Goal: Task Accomplishment & Management: Manage account settings

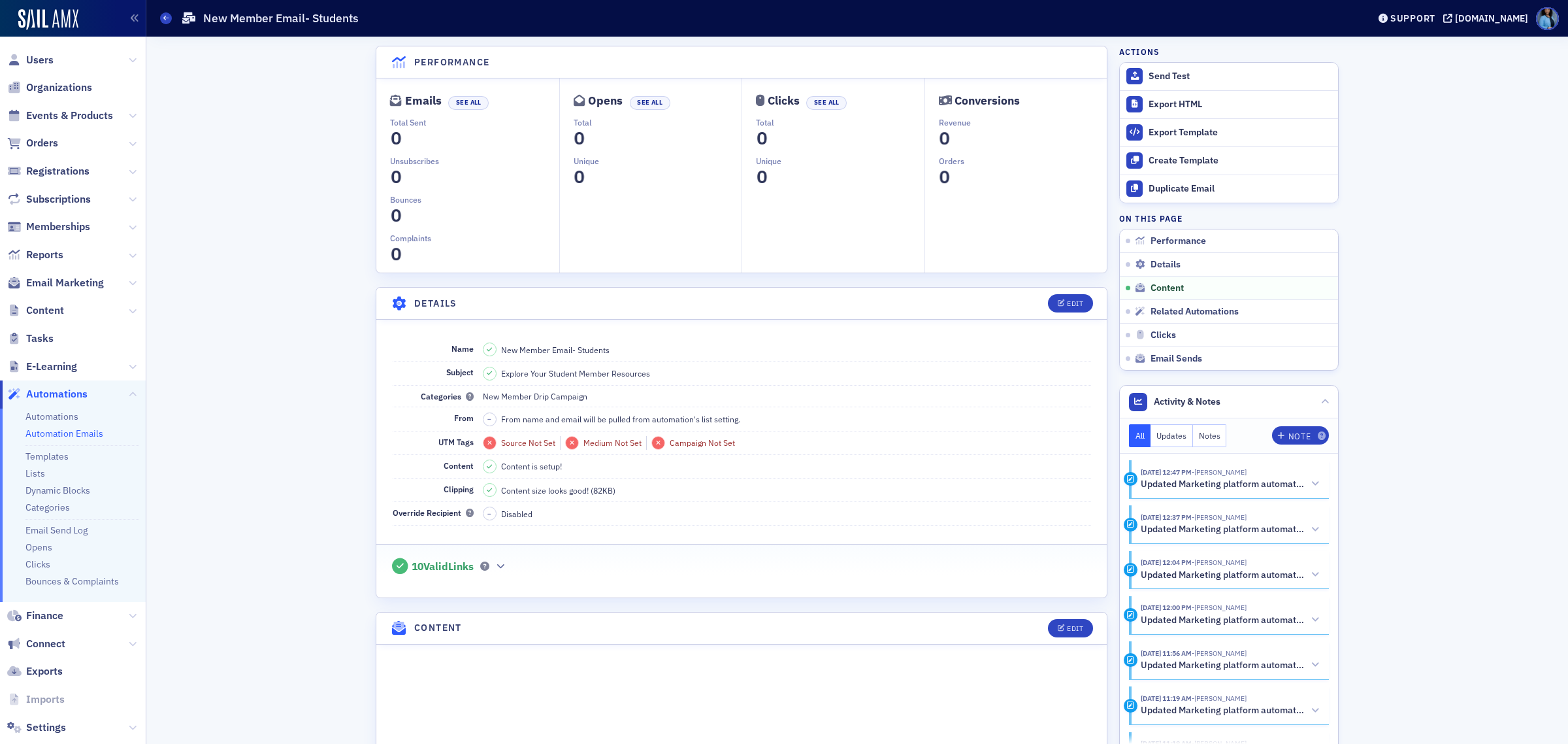
scroll to position [568, 0]
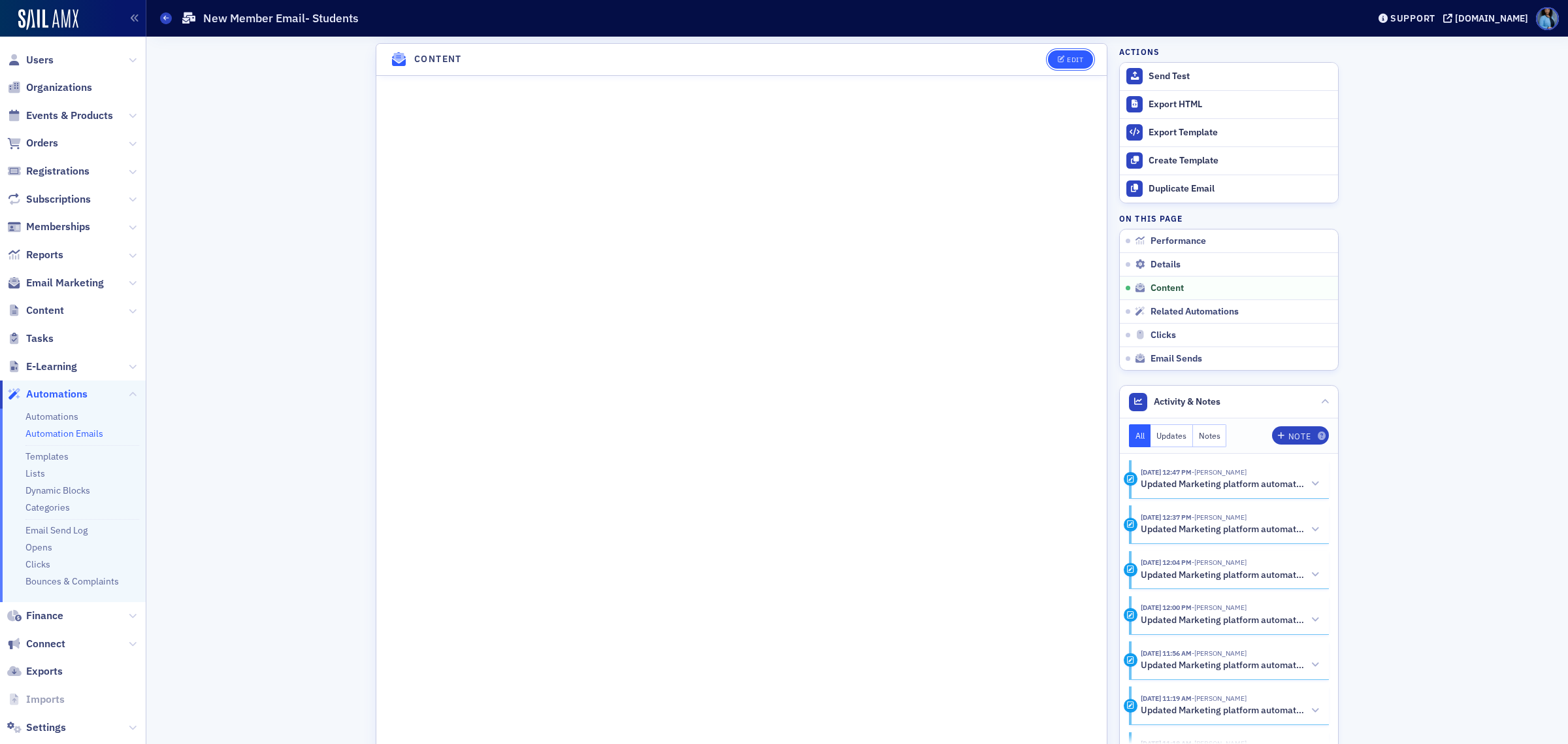
click at [1057, 61] on icon "button" at bounding box center [1061, 60] width 8 height 7
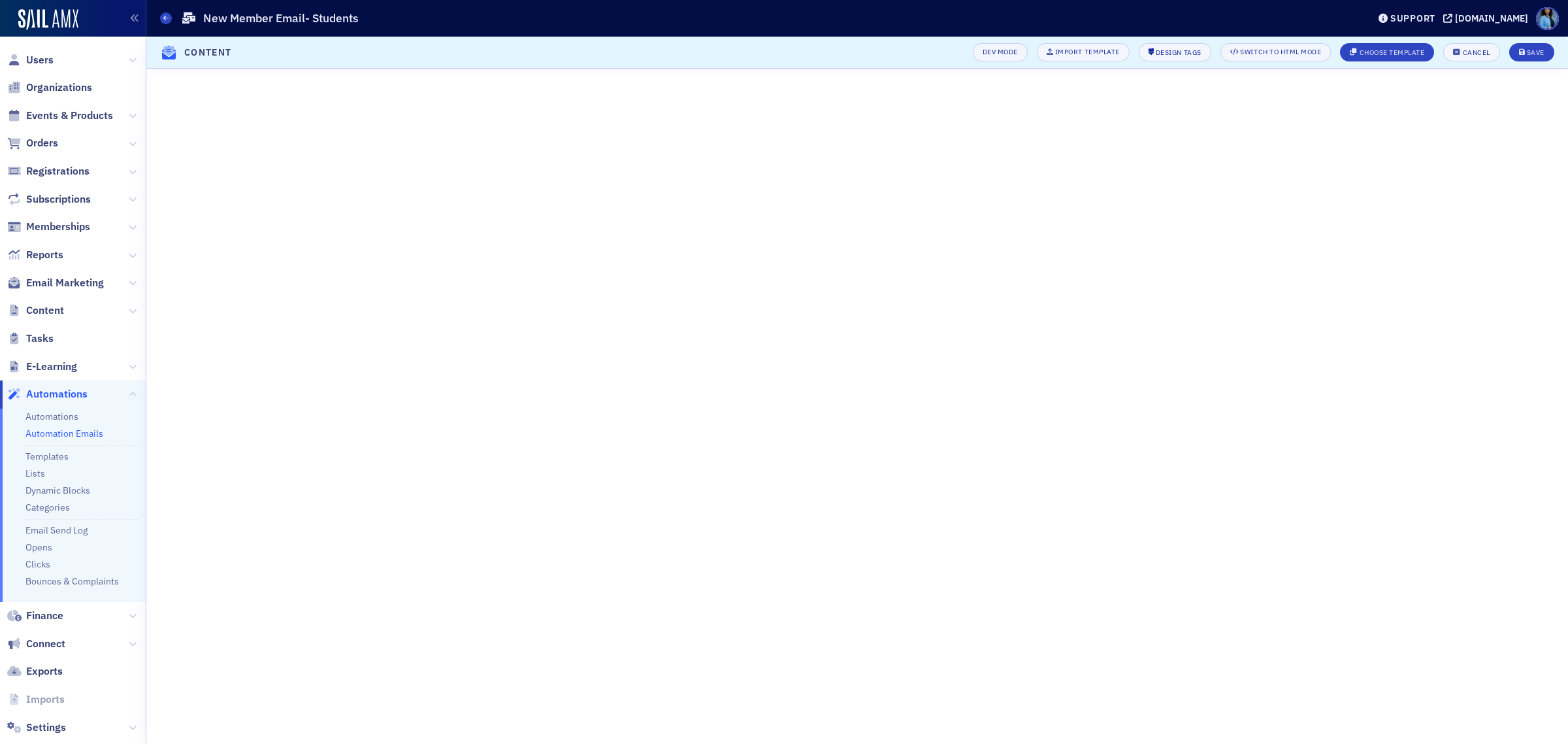
scroll to position [79, 0]
click at [1534, 49] on div "Save" at bounding box center [1535, 52] width 18 height 7
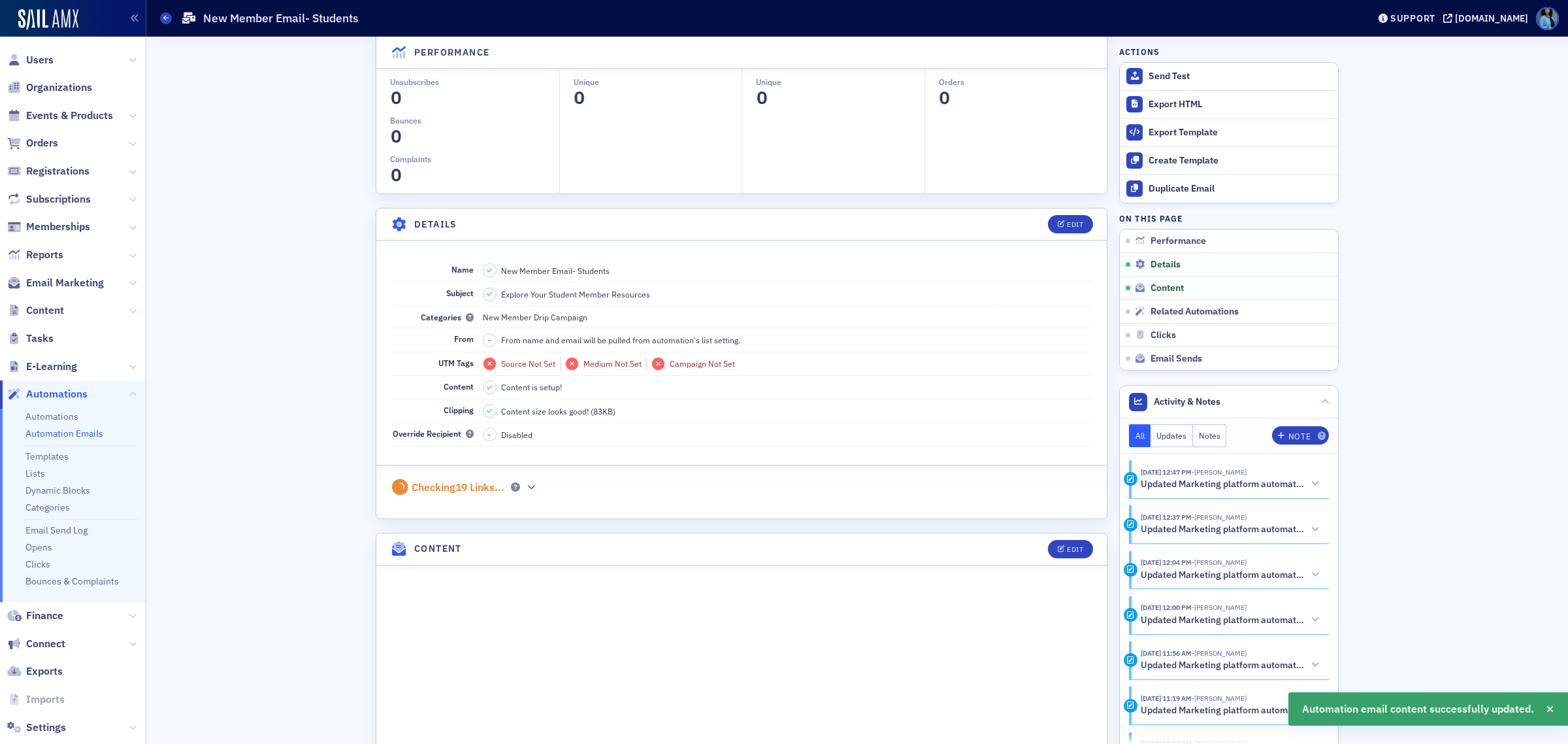
scroll to position [568, 0]
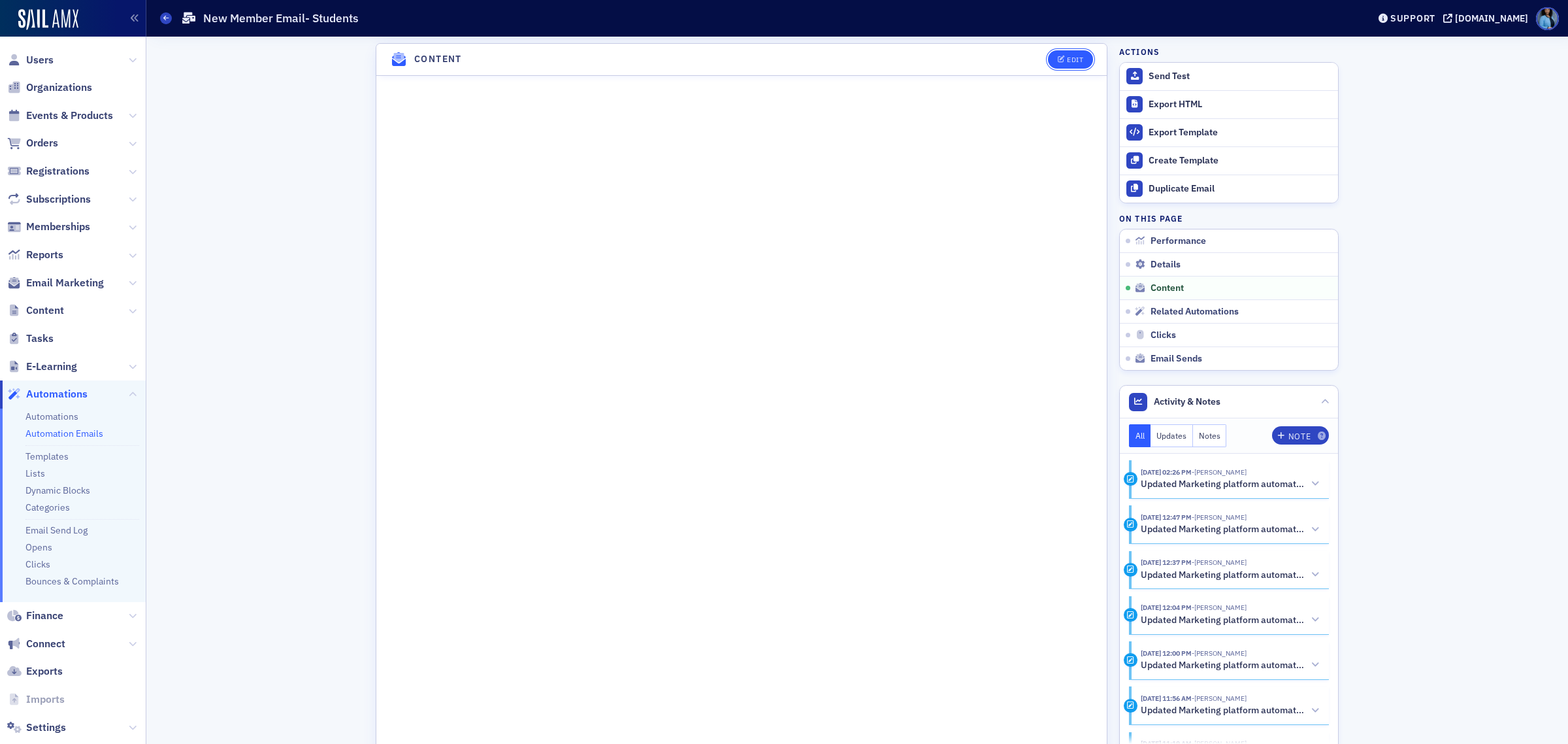
click at [1059, 60] on span "Edit" at bounding box center [1070, 60] width 25 height 7
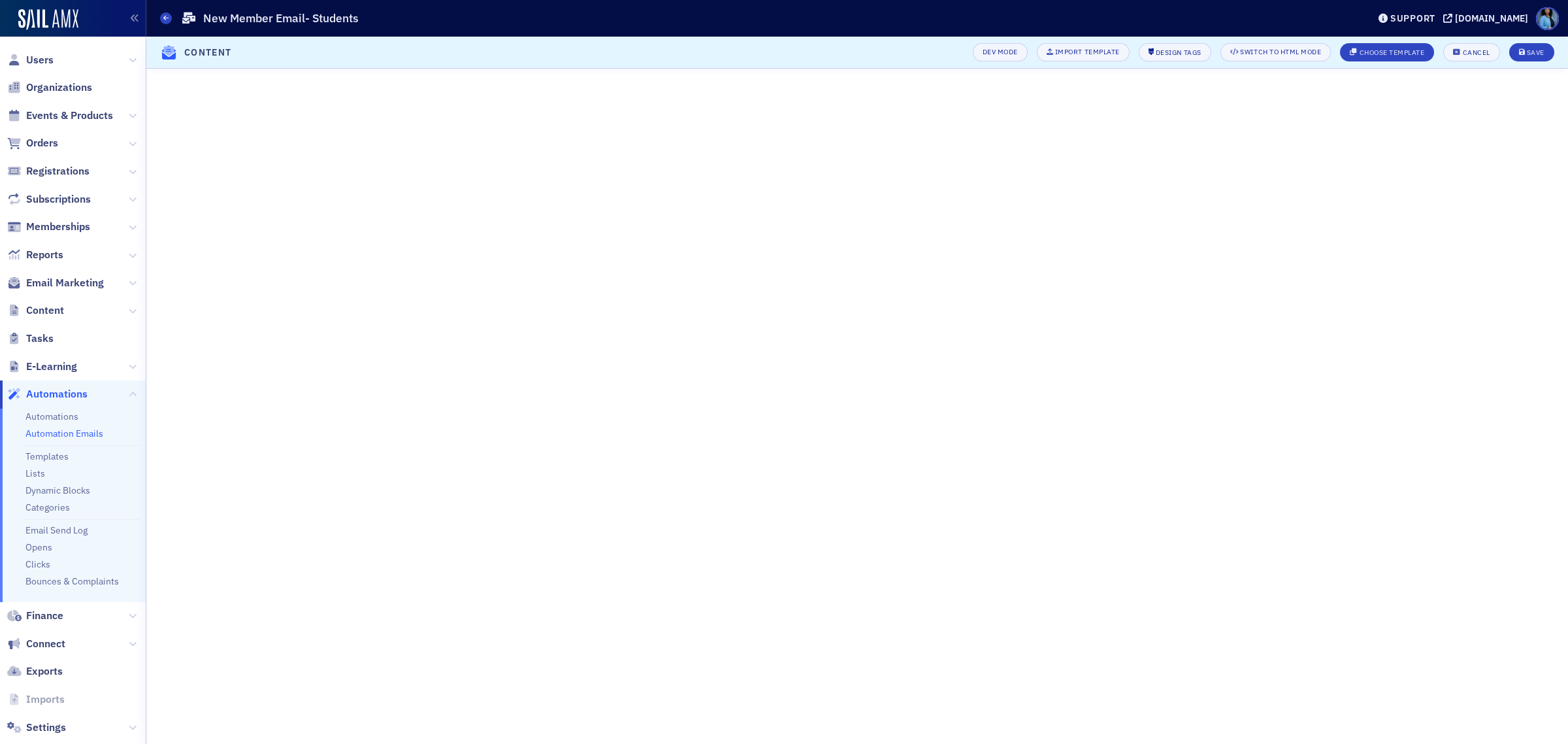
scroll to position [79, 0]
click at [1526, 56] on div "Save" at bounding box center [1535, 52] width 18 height 7
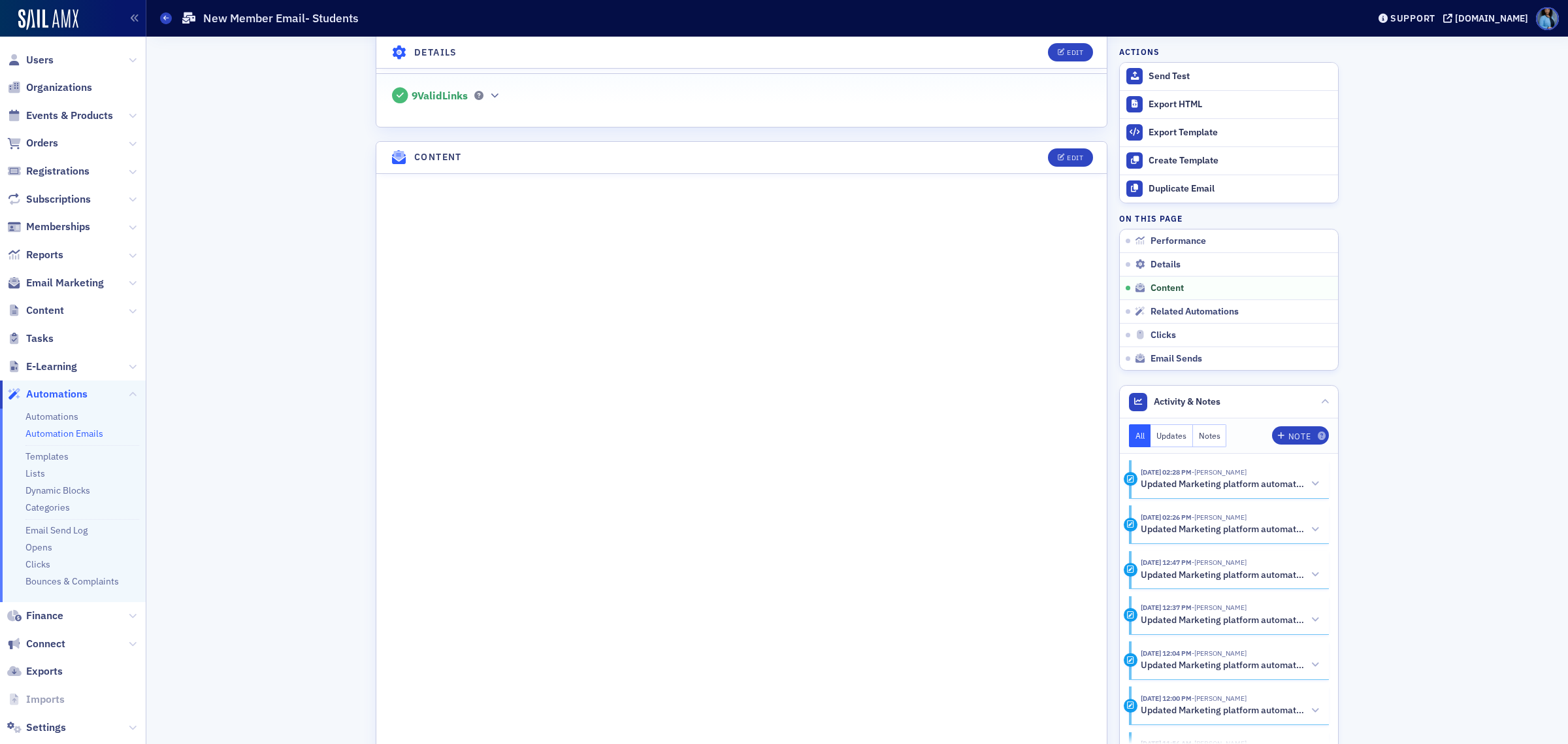
scroll to position [420, 0]
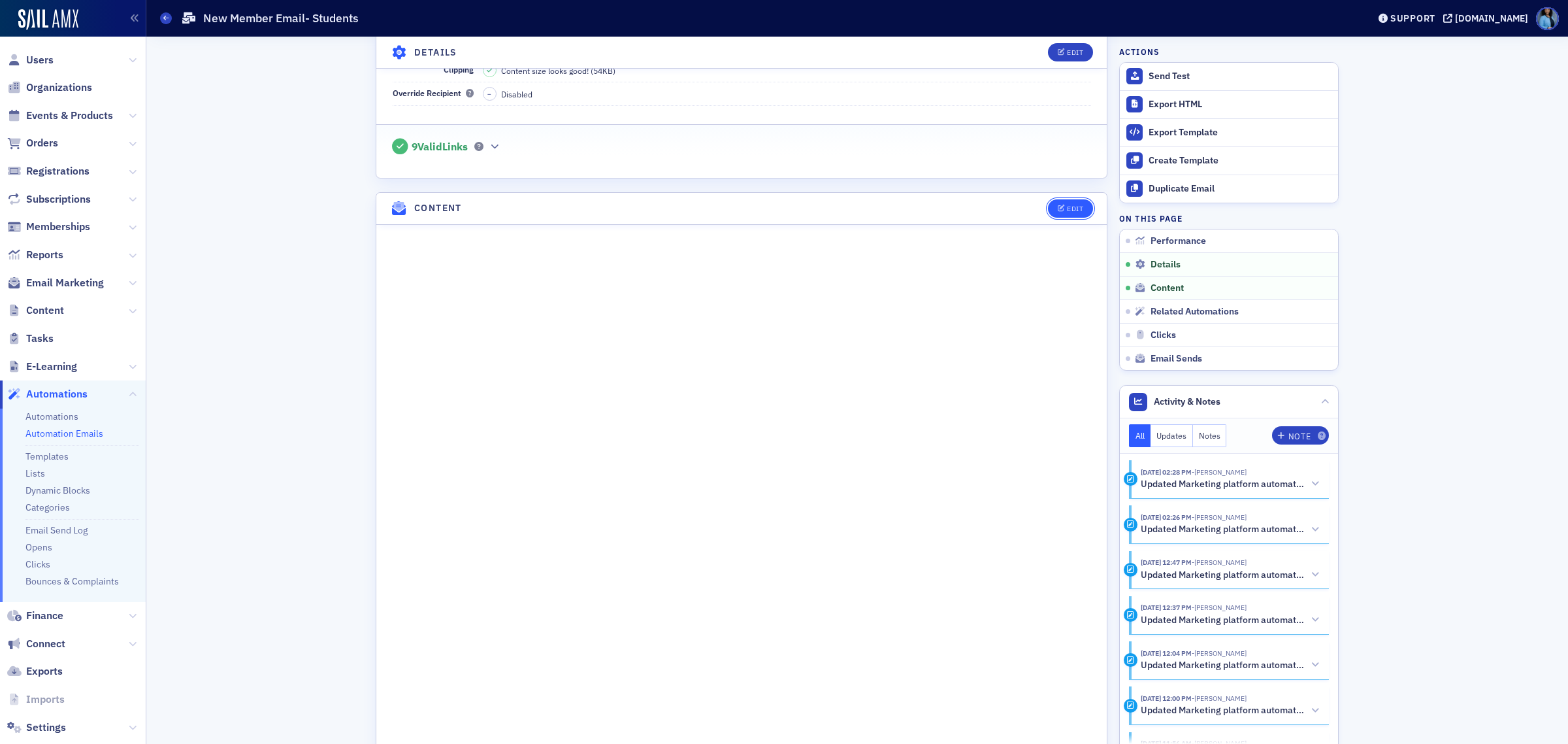
click at [1066, 213] on button "Edit" at bounding box center [1070, 208] width 45 height 19
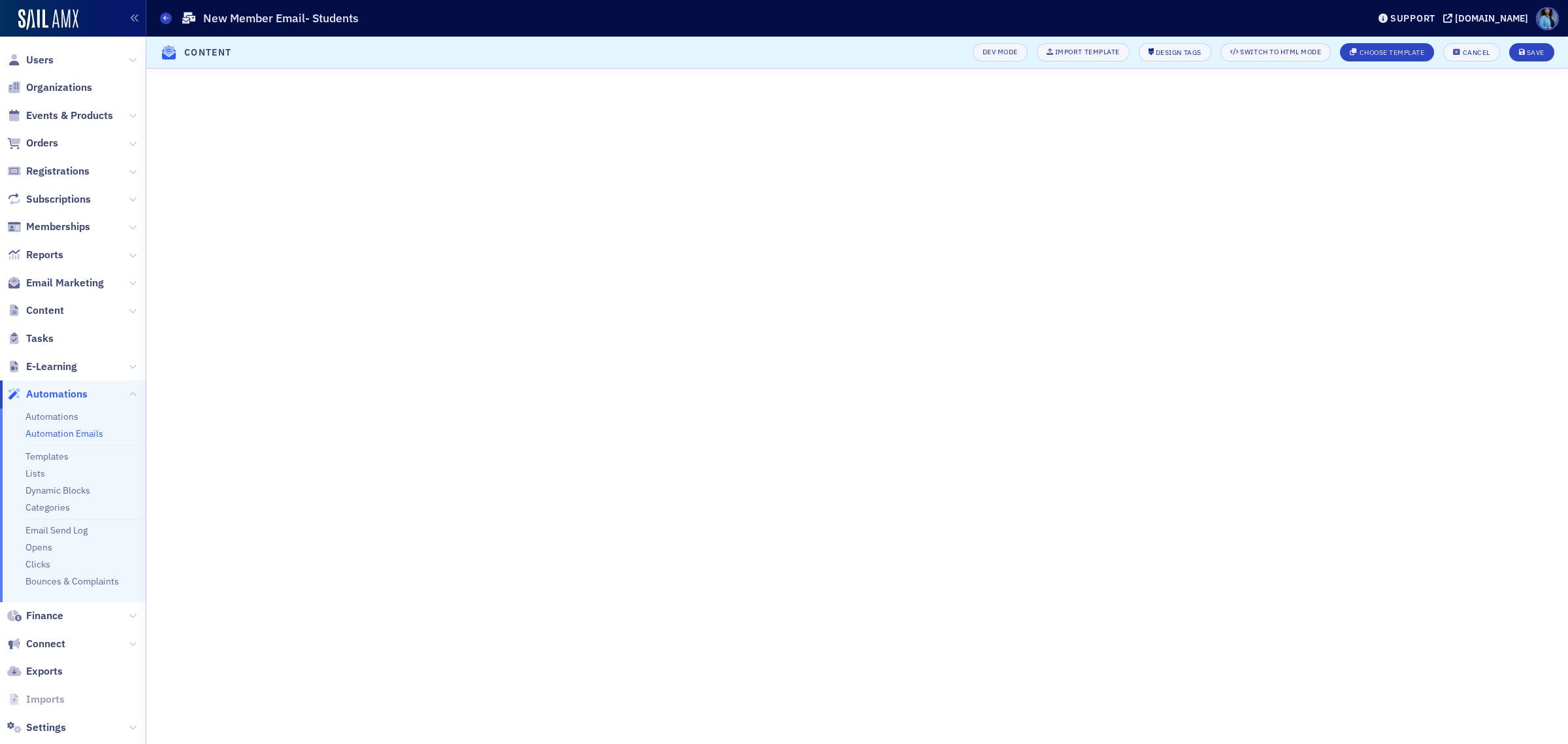
scroll to position [78, 0]
click at [1539, 51] on div "Save" at bounding box center [1535, 52] width 18 height 7
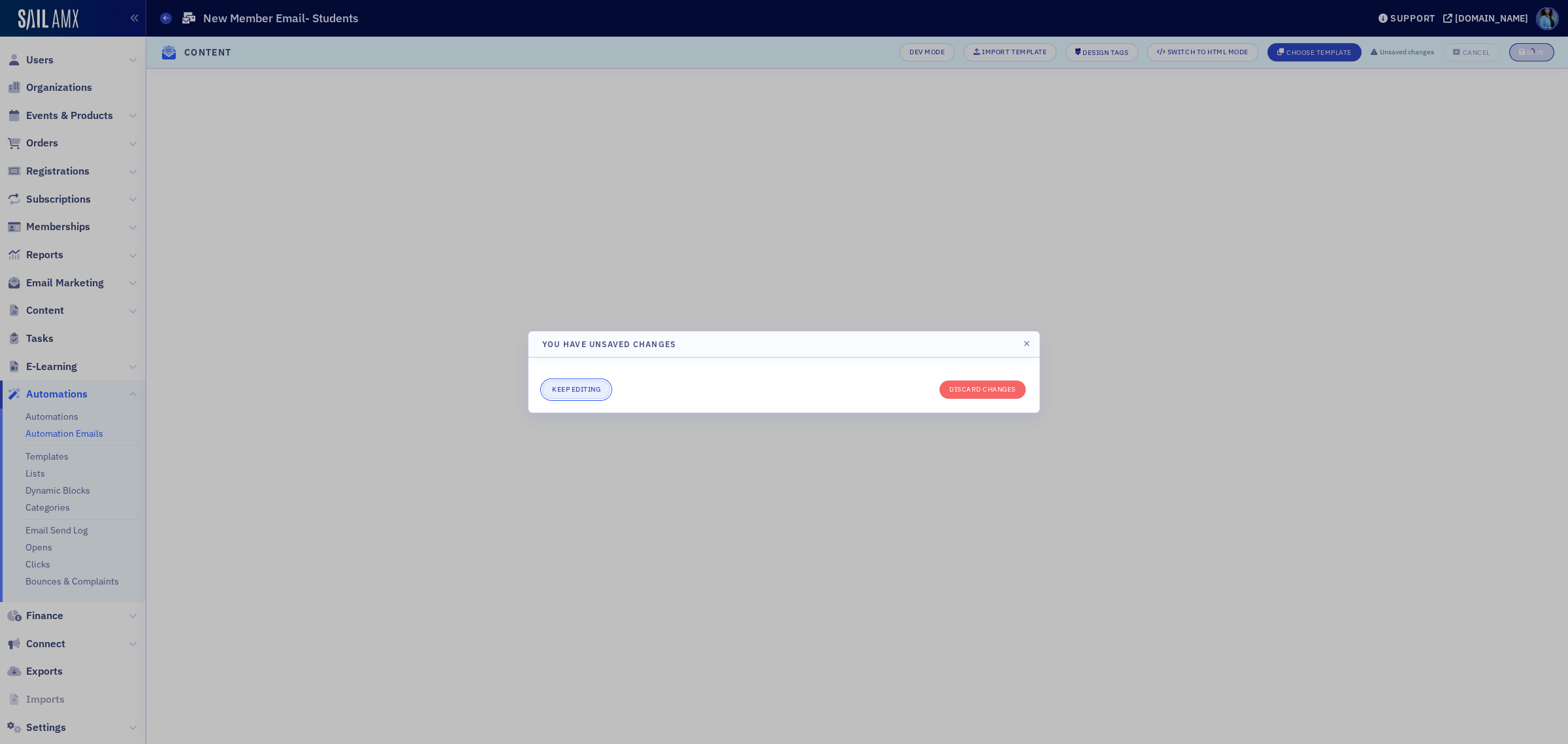
click at [583, 398] on button "Keep editing" at bounding box center [576, 389] width 68 height 19
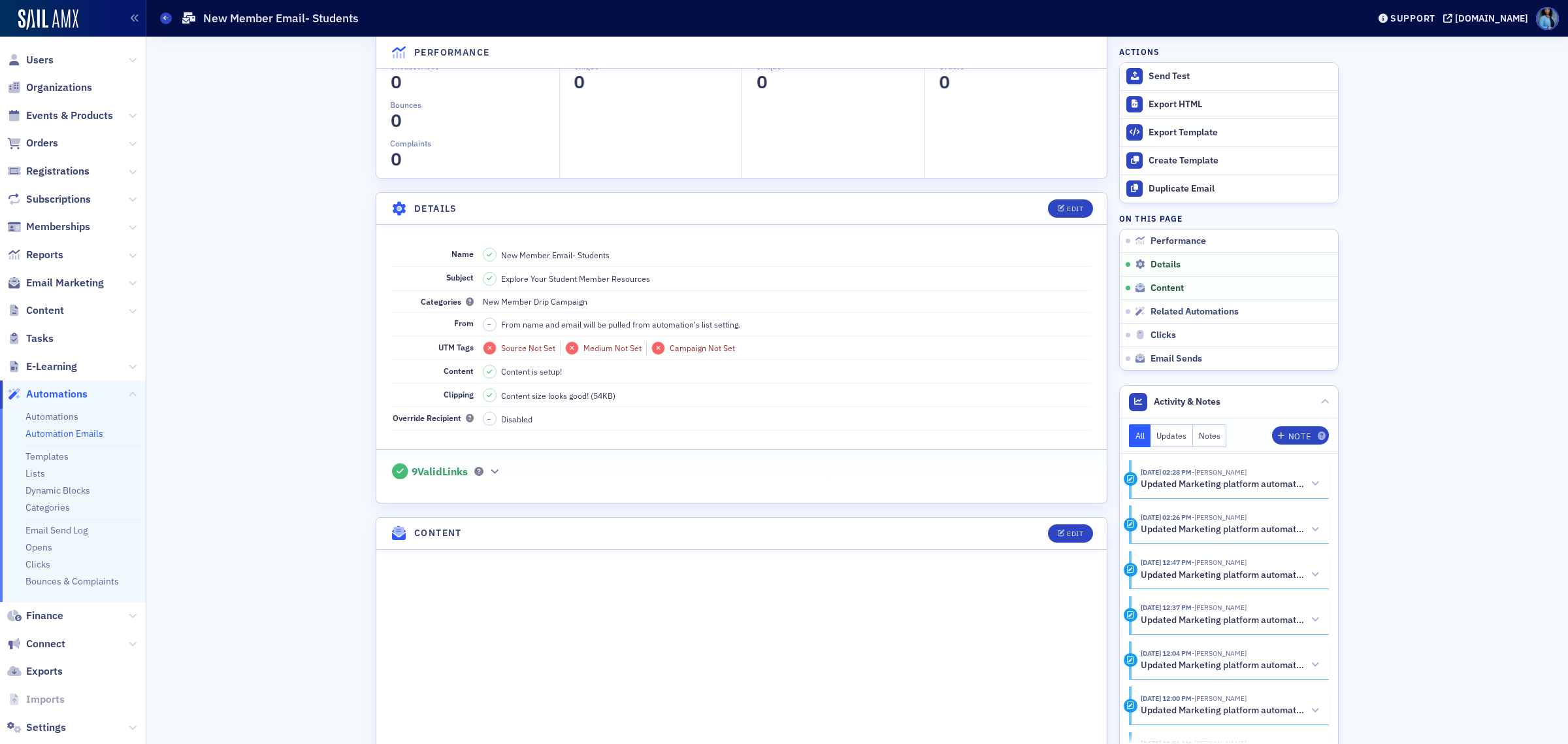
scroll to position [327, 0]
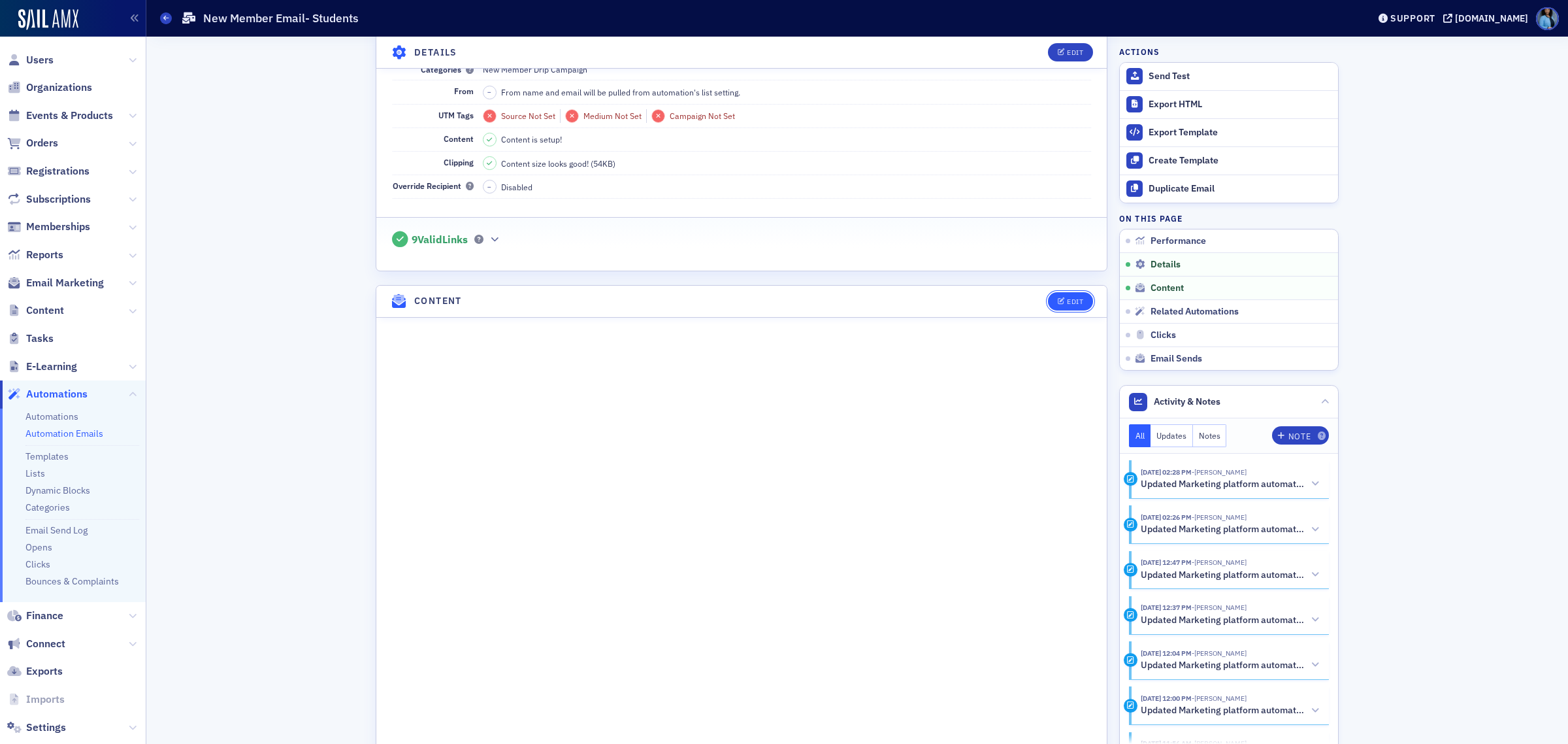
click at [1070, 300] on div "Edit" at bounding box center [1075, 302] width 16 height 7
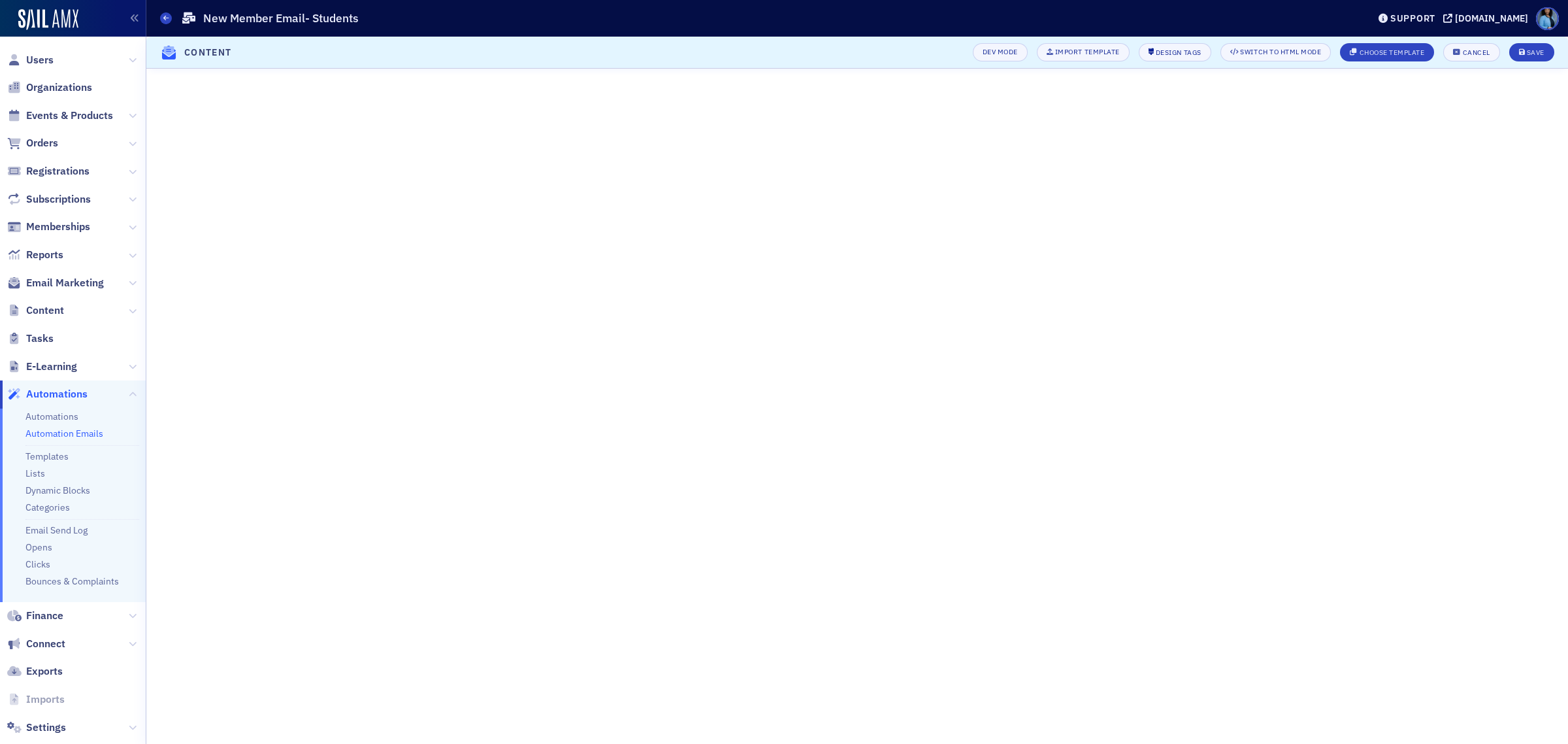
scroll to position [78, 0]
click at [1532, 53] on div "Save" at bounding box center [1535, 52] width 18 height 7
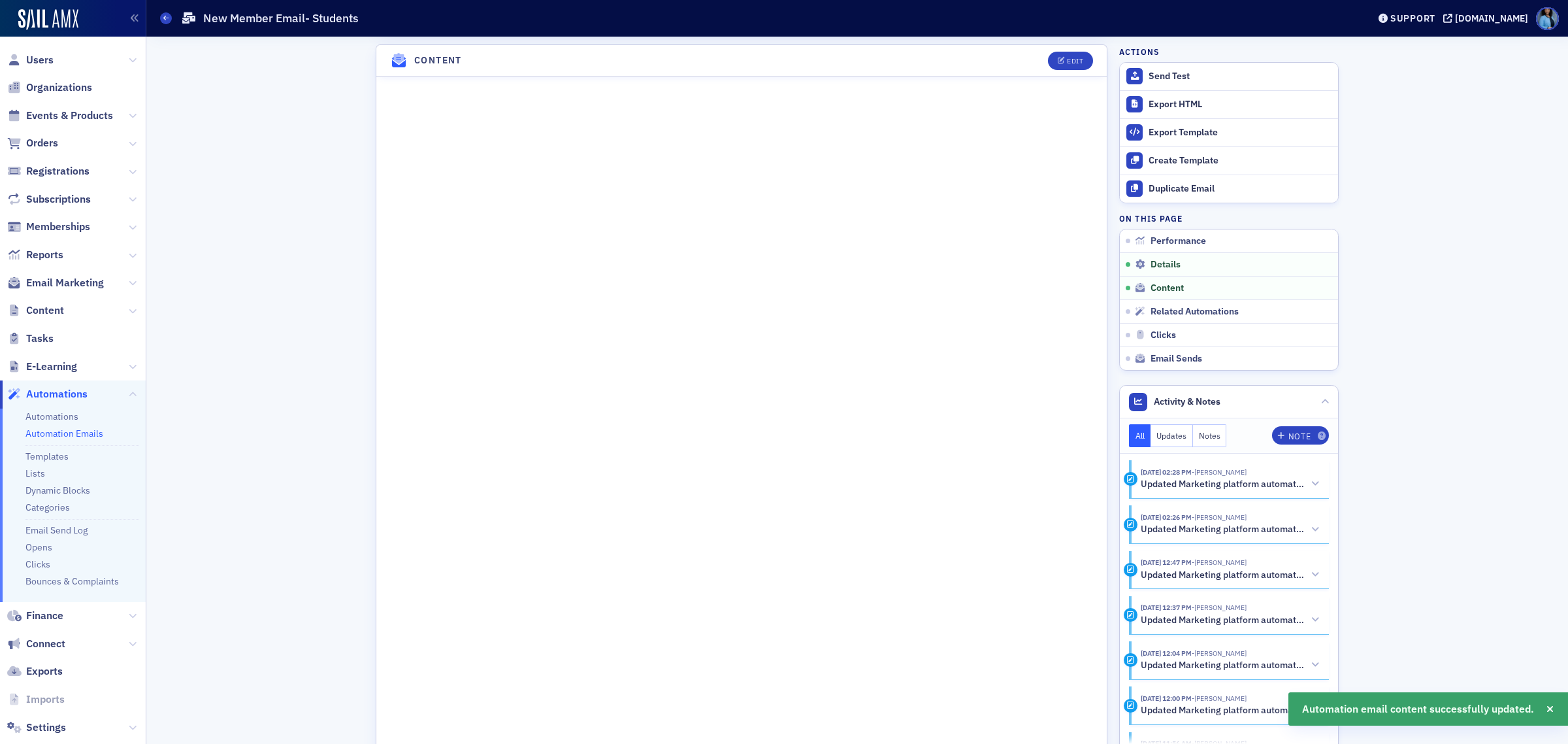
scroll to position [568, 0]
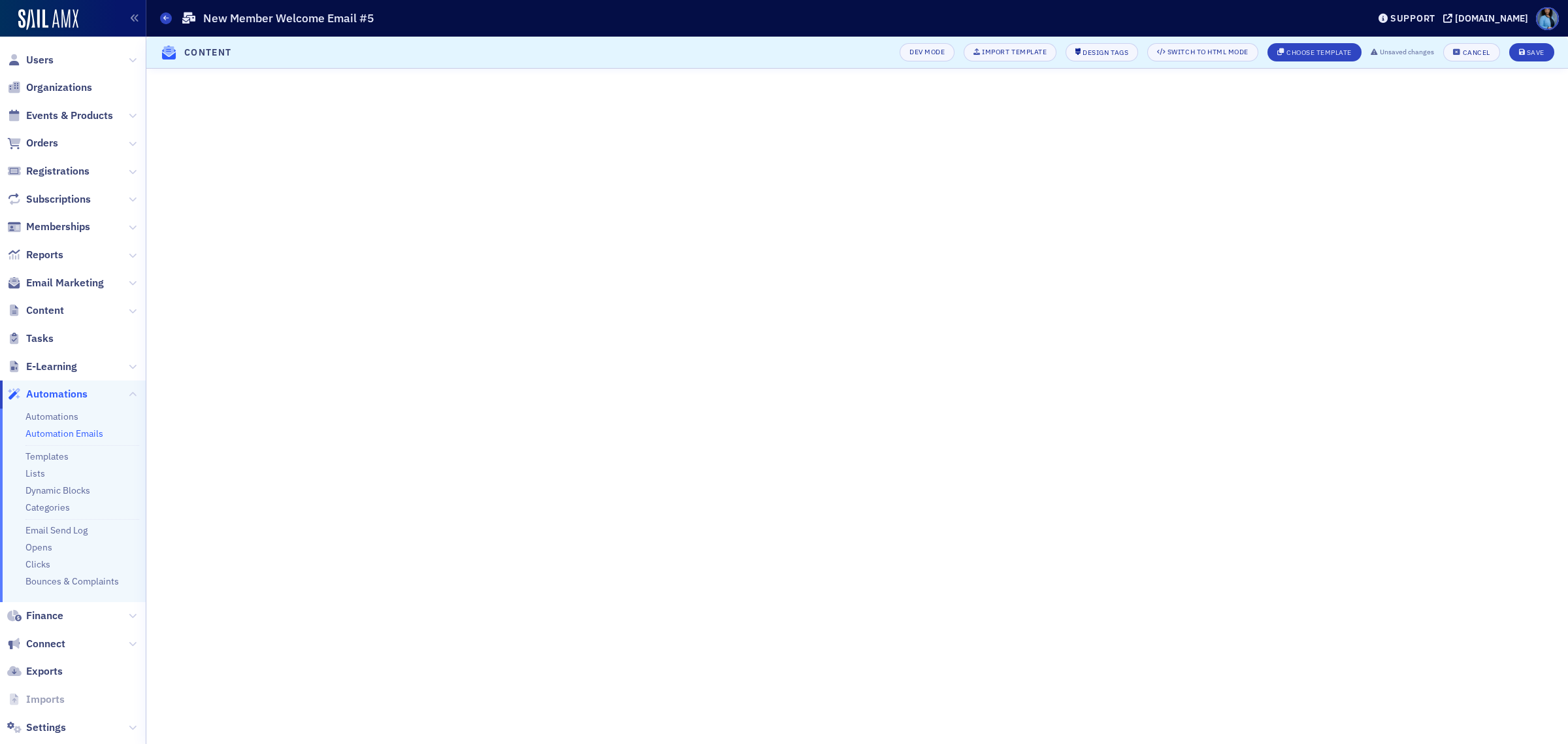
scroll to position [54, 0]
click at [1527, 54] on div "Save" at bounding box center [1535, 52] width 18 height 7
click at [164, 18] on icon at bounding box center [166, 18] width 5 height 6
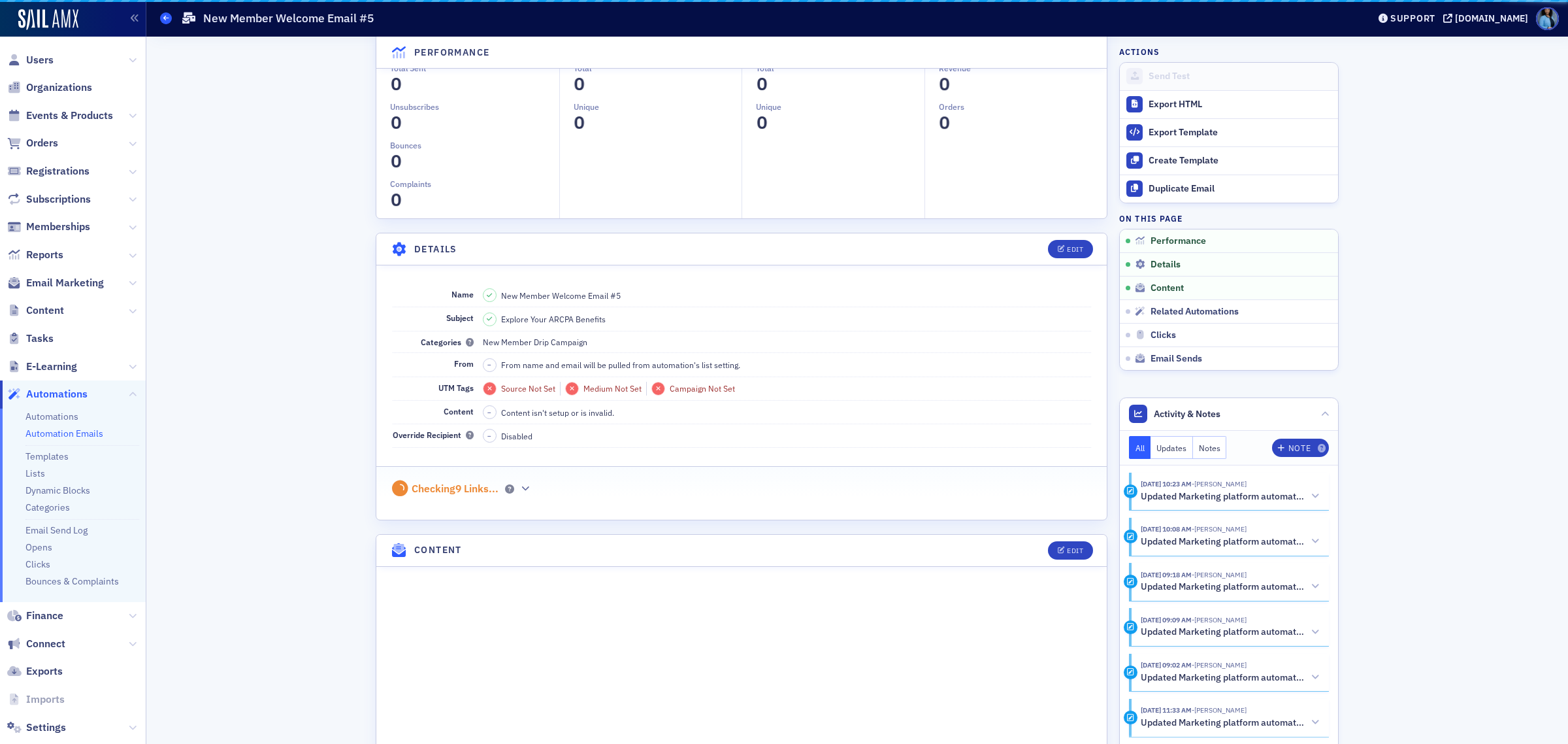
scroll to position [544, 0]
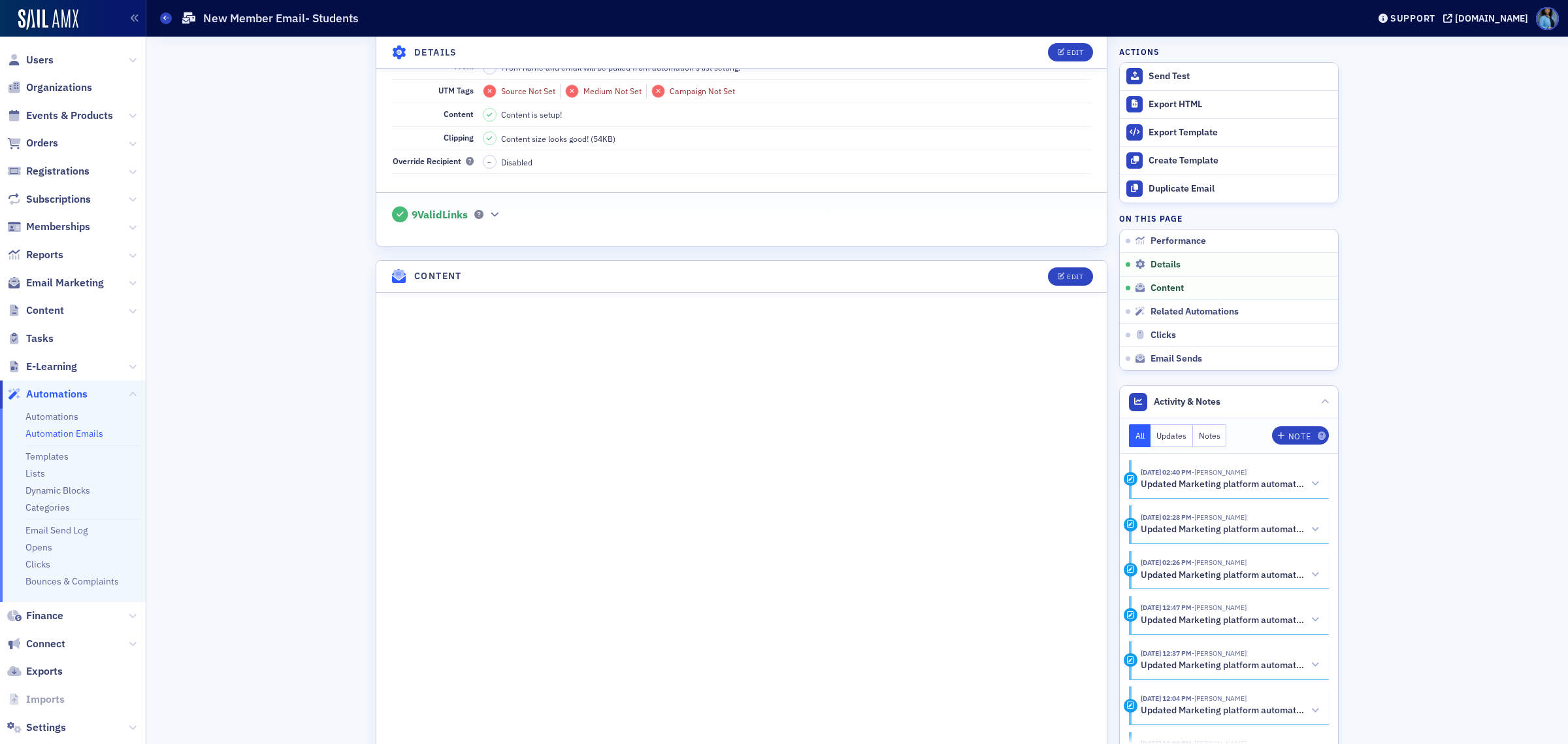
scroll to position [324, 0]
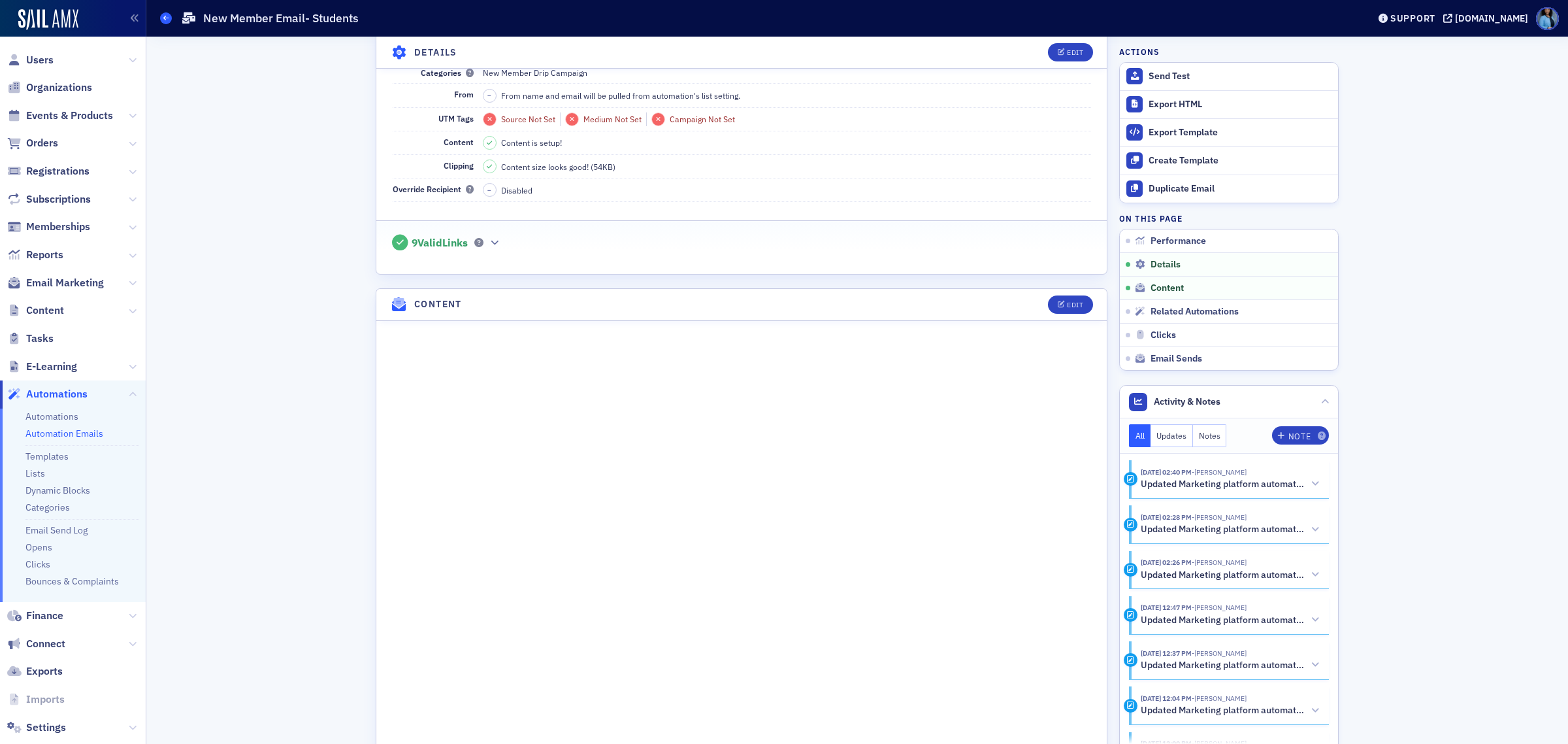
click at [163, 16] on icon at bounding box center [166, 18] width 5 height 6
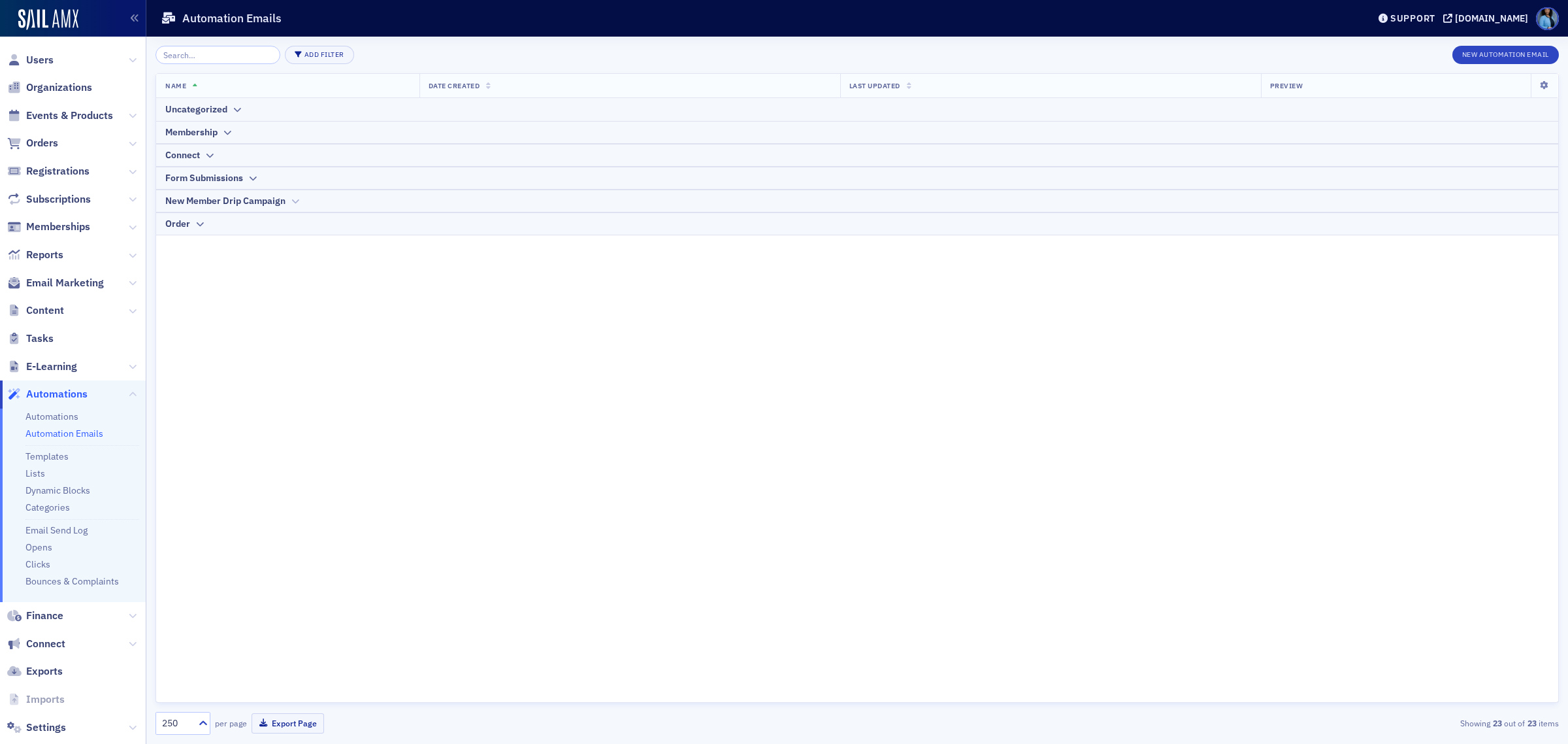
click at [294, 198] on icon at bounding box center [295, 201] width 10 height 8
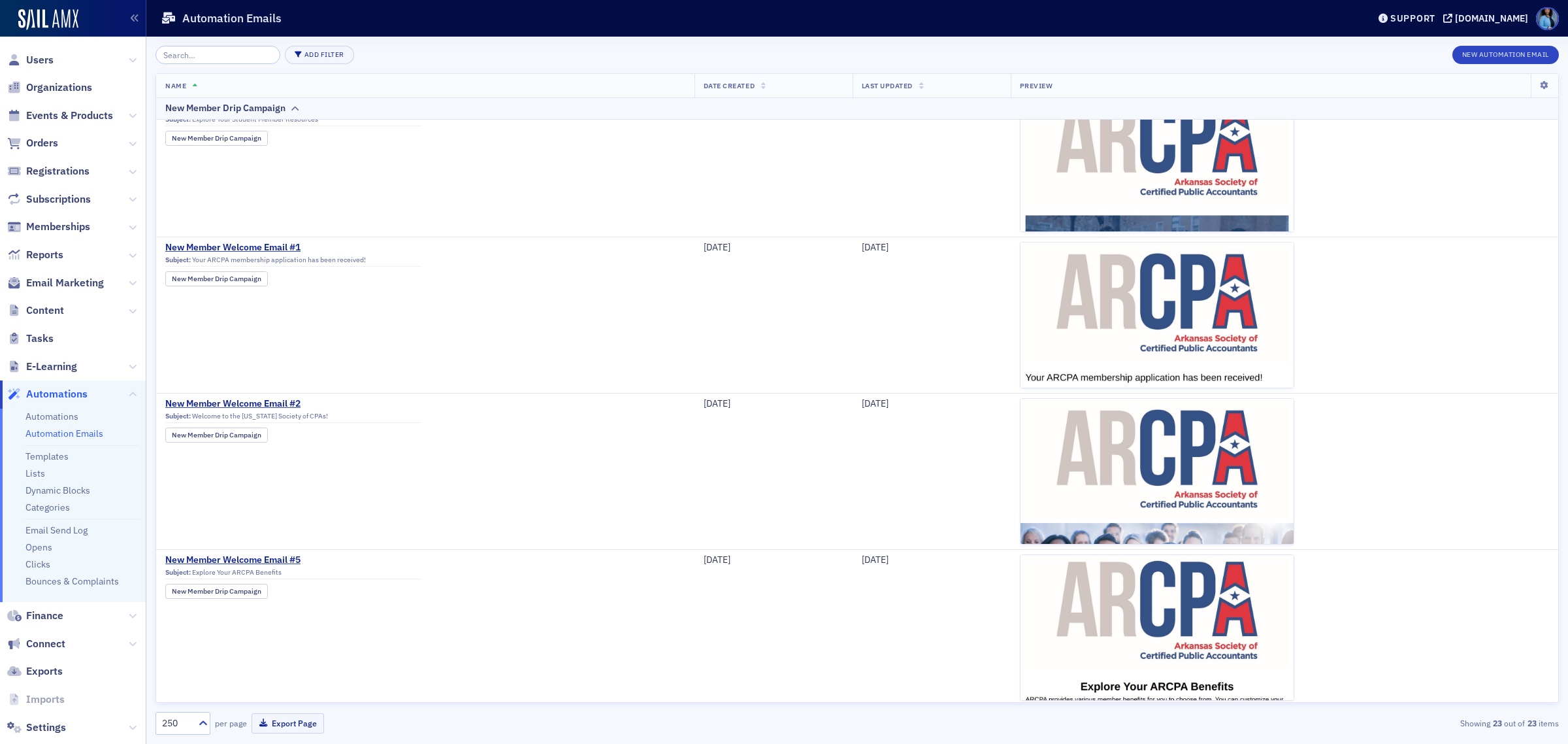
scroll to position [783, 0]
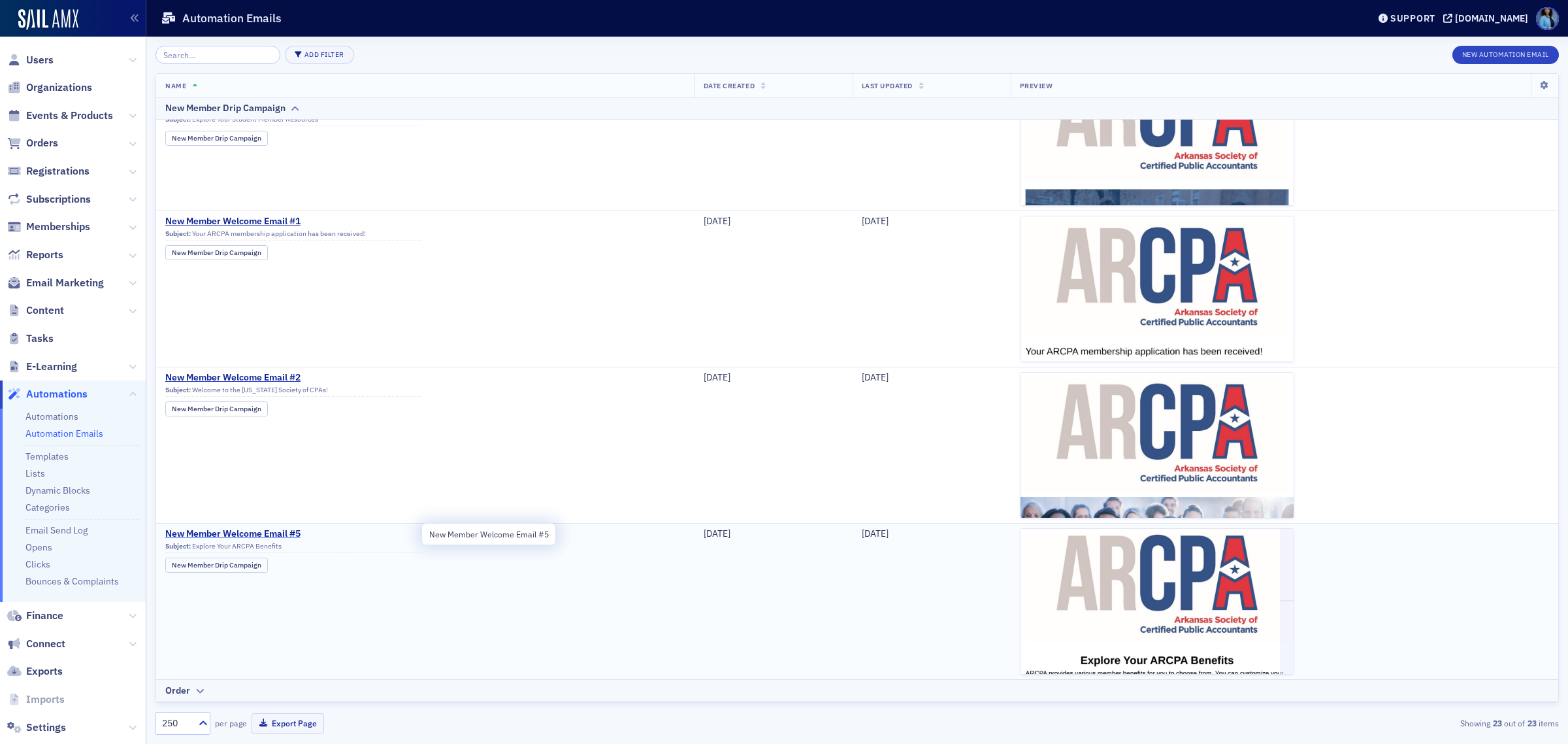
click at [291, 537] on span "New Member Welcome Email #5" at bounding box center [293, 533] width 256 height 12
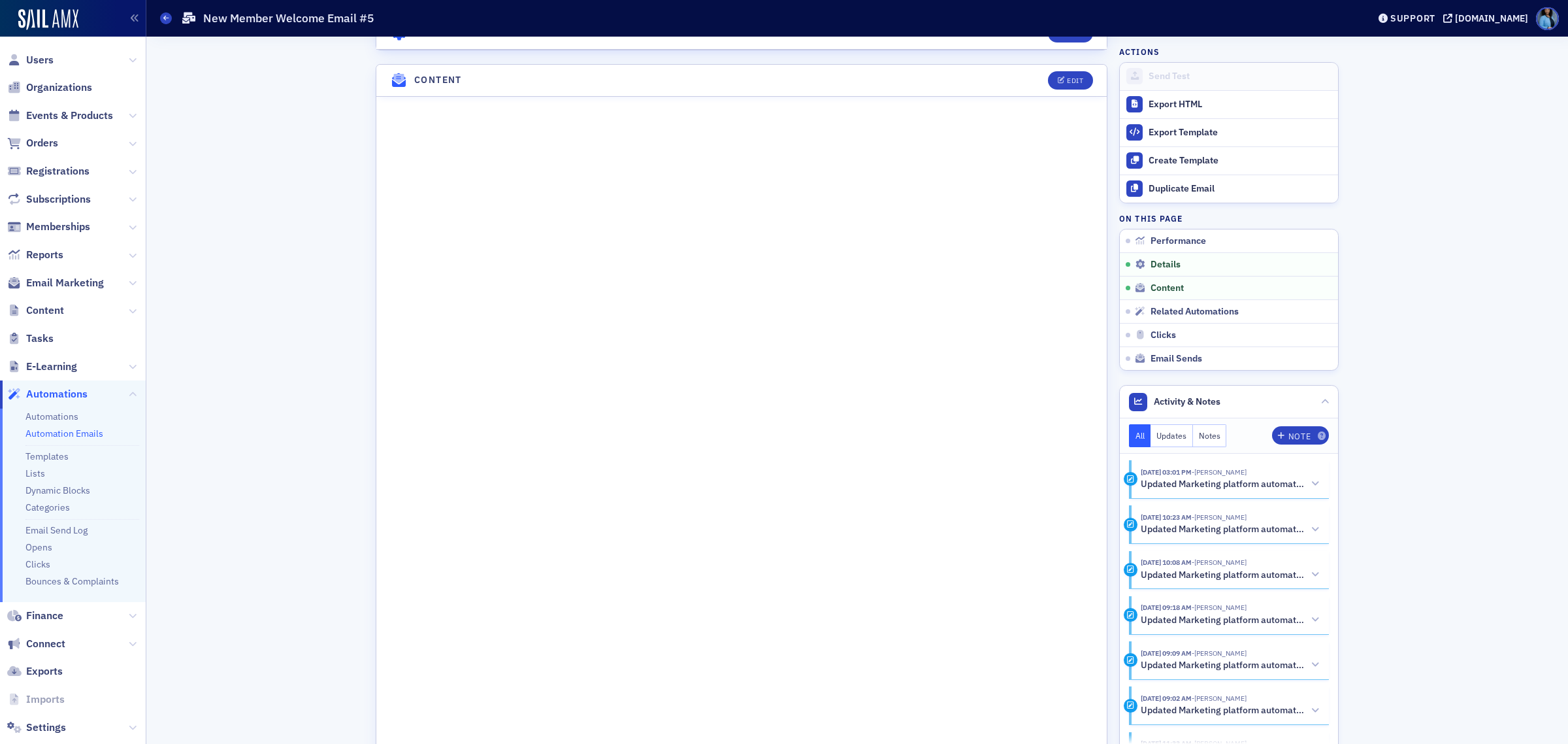
scroll to position [572, 0]
